Goal: Find specific page/section: Find specific page/section

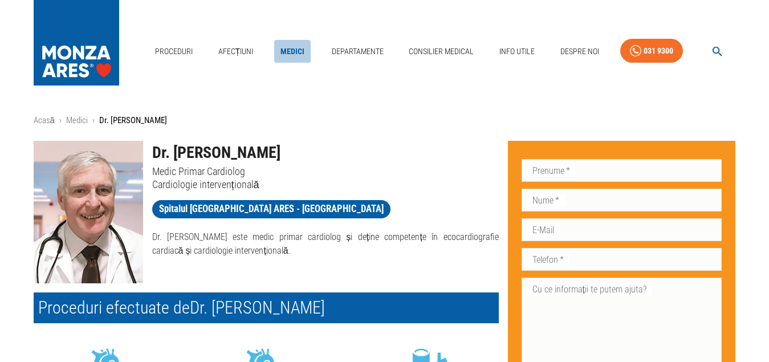
click at [292, 40] on link "Medici" at bounding box center [292, 51] width 36 height 23
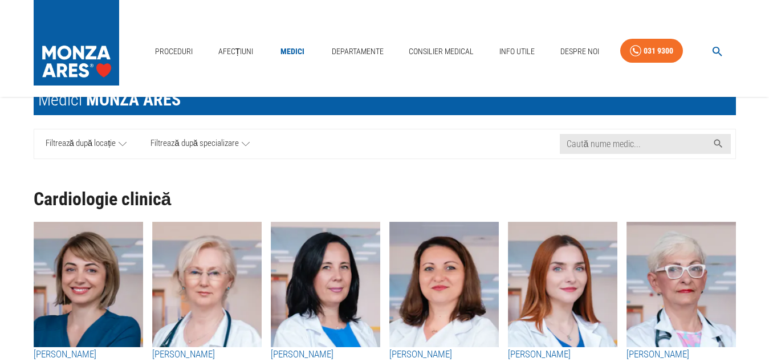
scroll to position [228, 0]
